Goal: Information Seeking & Learning: Learn about a topic

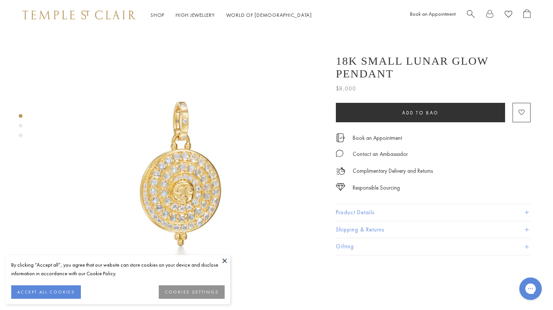
click at [175, 175] on img at bounding box center [180, 173] width 287 height 287
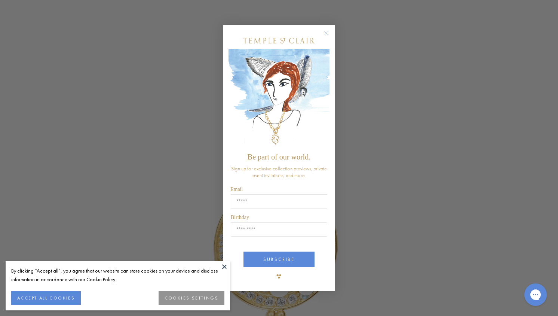
click at [327, 34] on circle "Close dialog" at bounding box center [326, 33] width 9 height 9
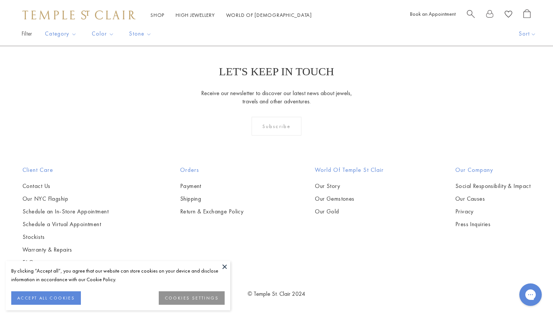
scroll to position [3705, 0]
click at [311, 16] on link at bounding box center [312, 5] width 23 height 21
click at [321, 16] on link at bounding box center [323, 5] width 23 height 21
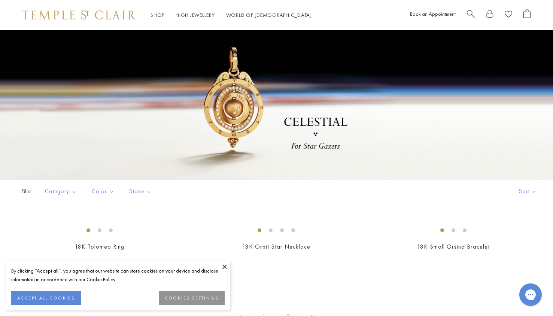
click at [474, 13] on span "Search" at bounding box center [471, 13] width 8 height 8
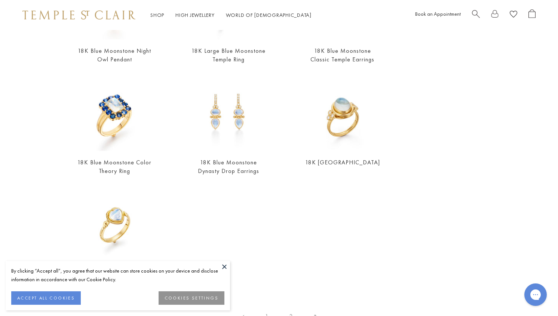
scroll to position [286, 0]
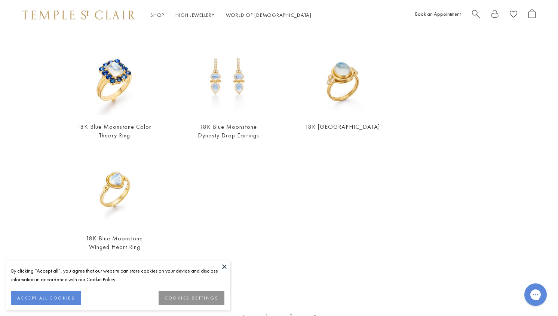
type input "*********"
click at [67, 294] on button "ACCEPT ALL COOKIES" at bounding box center [46, 297] width 70 height 13
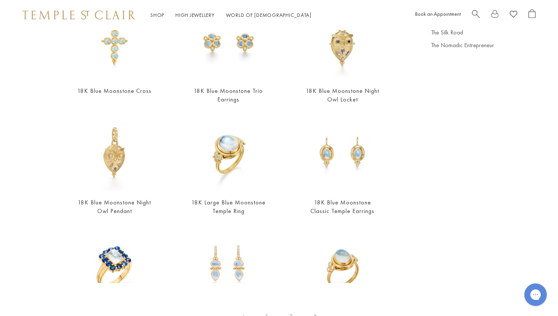
scroll to position [0, 0]
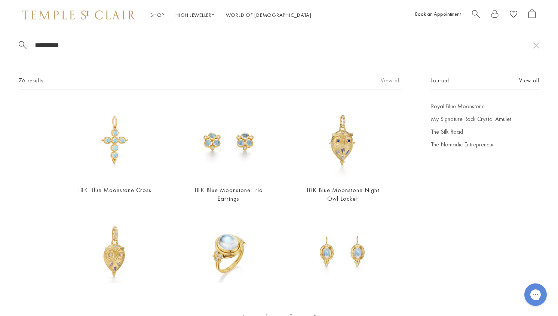
click at [394, 82] on link "View all" at bounding box center [391, 80] width 20 height 8
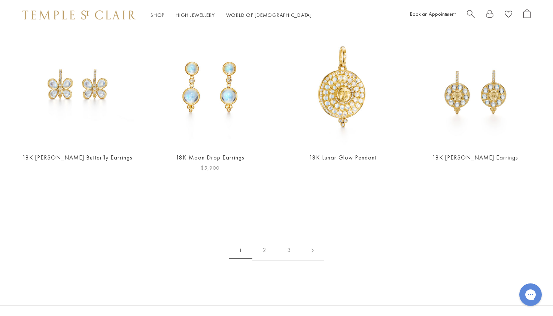
scroll to position [1459, 0]
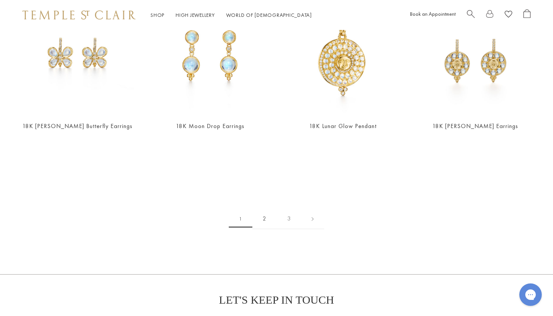
click at [263, 208] on link "2" at bounding box center [264, 218] width 24 height 21
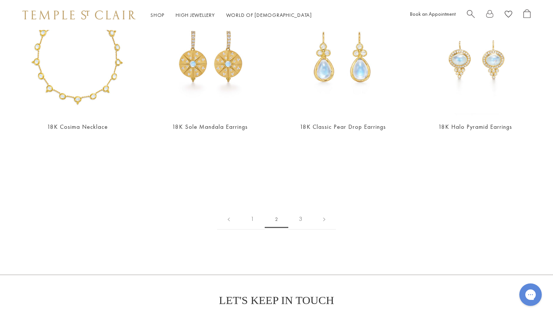
scroll to position [1459, 0]
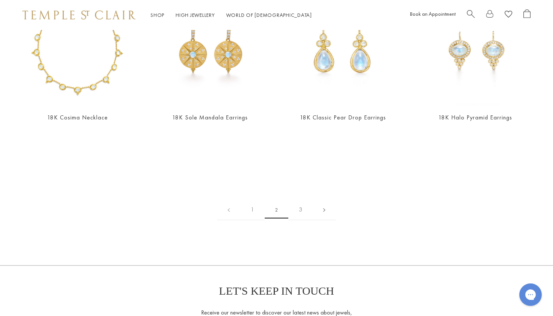
click at [326, 199] on link at bounding box center [323, 209] width 23 height 21
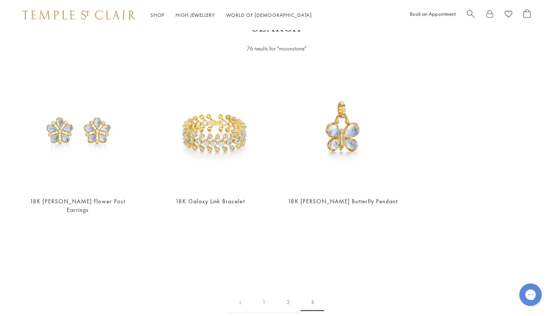
scroll to position [37, 0]
